Goal: Feedback & Contribution: Leave review/rating

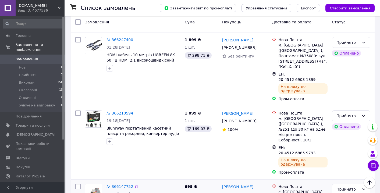
scroll to position [258, 0]
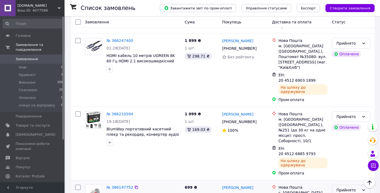
click at [350, 187] on div "Прийнято" at bounding box center [348, 190] width 23 height 6
click at [344, 137] on li "Виконано" at bounding box center [351, 137] width 38 height 10
click at [241, 185] on link "[PERSON_NAME]" at bounding box center [237, 187] width 31 height 5
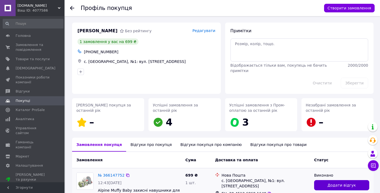
click at [334, 183] on button "Додати відгук" at bounding box center [341, 185] width 55 height 10
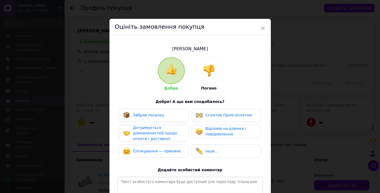
click at [182, 113] on div "Забрав посилку" at bounding box center [153, 115] width 61 height 7
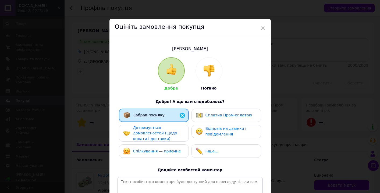
click at [182, 128] on div "Дотримується домовленостей (щодо оплати і доставки)" at bounding box center [158, 133] width 51 height 17
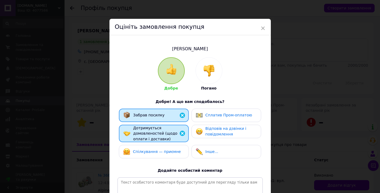
click at [209, 129] on span "Відповів на дзвінки і повідомлення" at bounding box center [226, 132] width 41 height 10
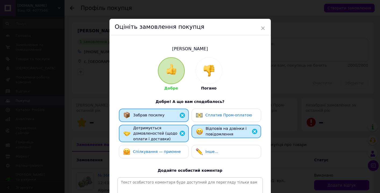
click at [181, 146] on div "Спілкування — приємне" at bounding box center [154, 151] width 70 height 13
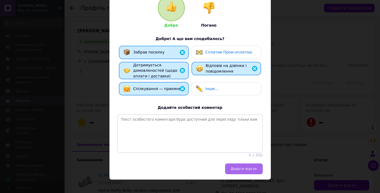
scroll to position [63, 0]
click at [245, 167] on span "Додати відгук" at bounding box center [244, 169] width 26 height 4
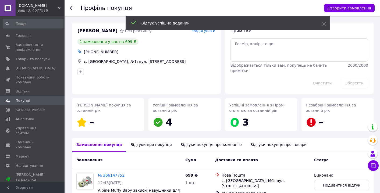
scroll to position [42, 0]
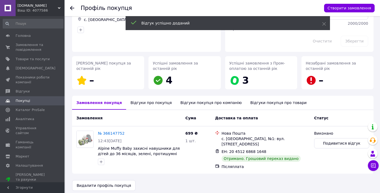
click at [71, 6] on icon at bounding box center [72, 8] width 4 height 4
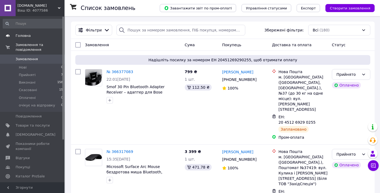
click at [25, 36] on span "Головна" at bounding box center [23, 35] width 15 height 5
